Goal: Transaction & Acquisition: Purchase product/service

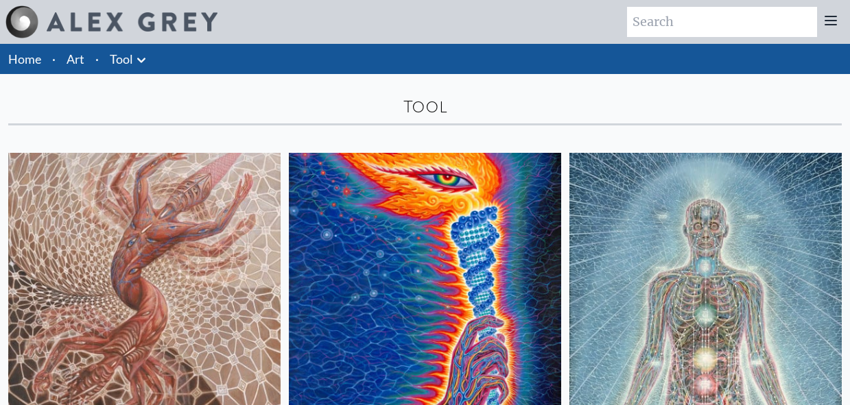
scroll to position [206, 0]
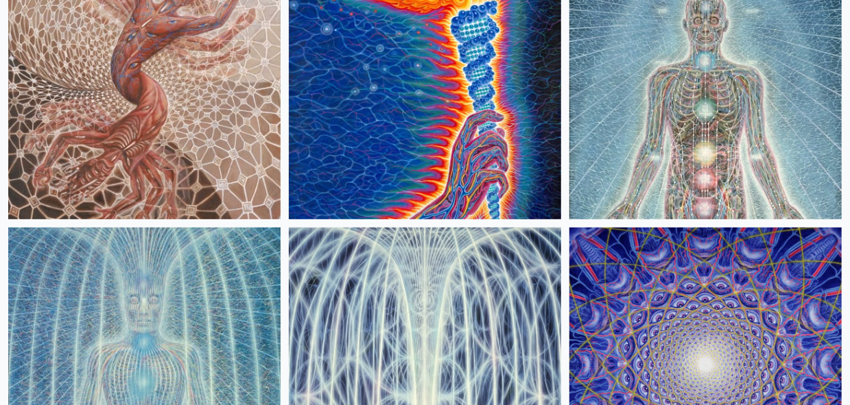
click at [403, 152] on img at bounding box center [425, 83] width 272 height 272
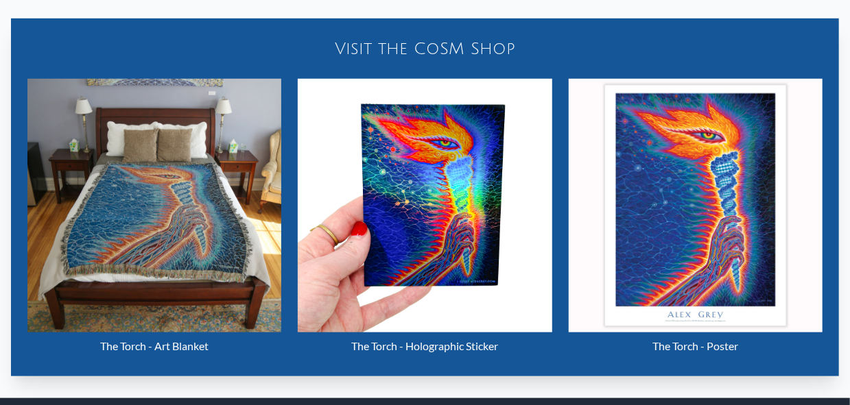
scroll to position [617, 0]
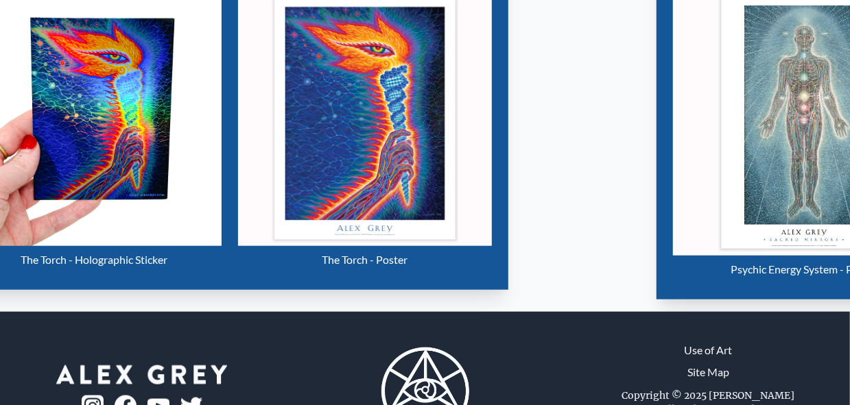
click at [454, 187] on img "2 / 16" at bounding box center [365, 119] width 254 height 254
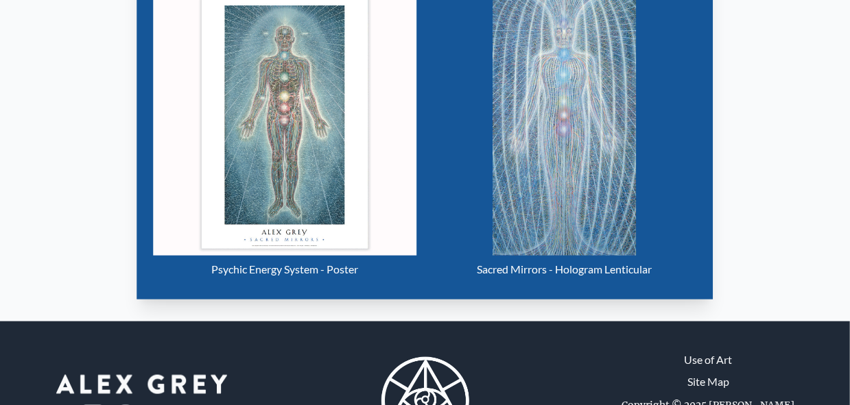
click at [450, 180] on div "Visit the CoSM Shop Psychic Energy System - Poster Sacred Mirrors - Hologram Le…" at bounding box center [424, 108] width 828 height 406
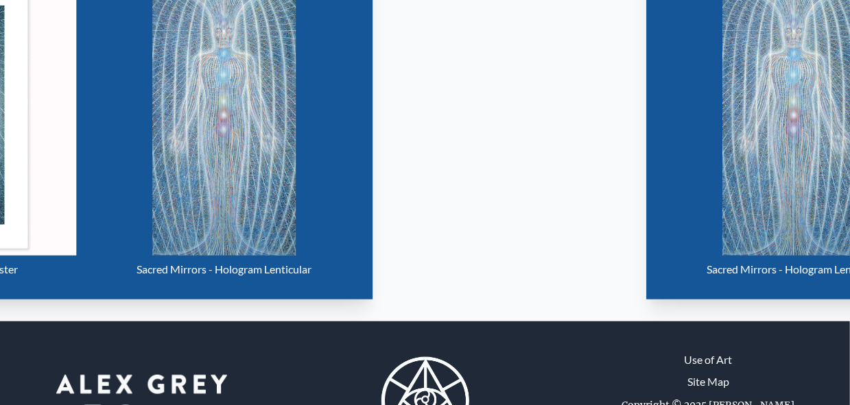
click at [270, 198] on link "Sacred Mirrors - Hologram Lenticular" at bounding box center [224, 137] width 263 height 291
